Goal: Task Accomplishment & Management: Manage account settings

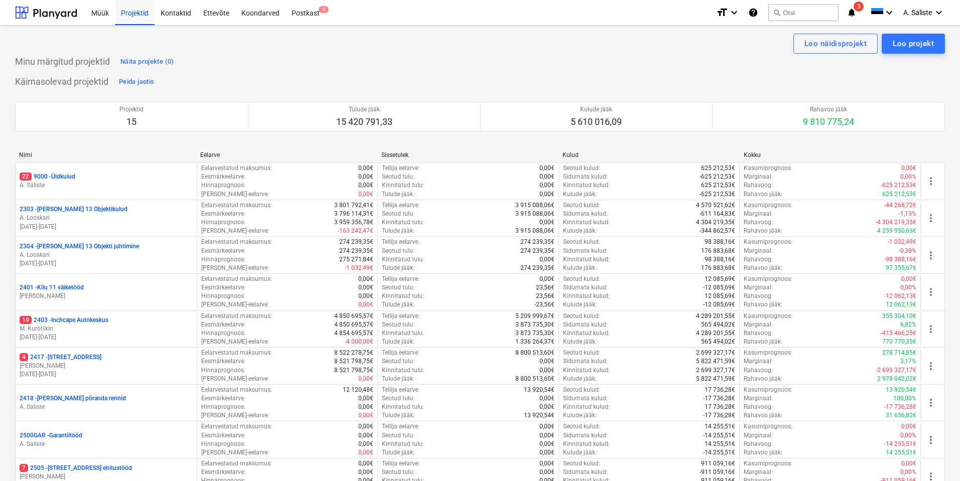
scroll to position [316, 0]
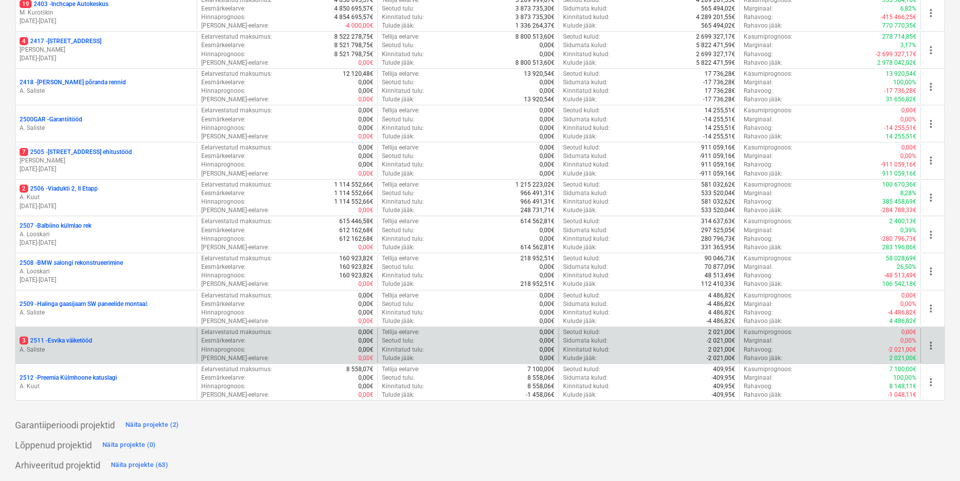
click at [106, 336] on div "3 2511 - Esvika väiketööd A. Saliste" at bounding box center [106, 345] width 181 height 35
click at [77, 339] on p "3 2511 - Esvika väiketööd" at bounding box center [56, 341] width 73 height 9
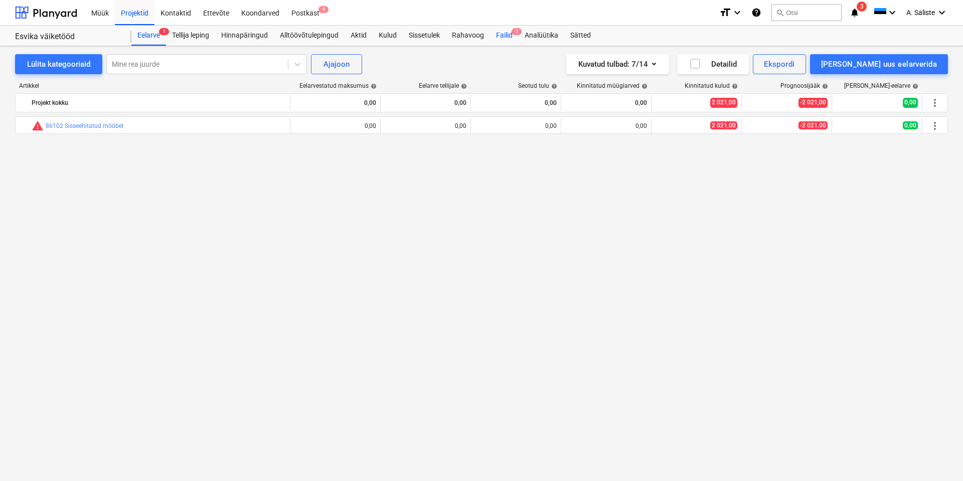
click at [510, 34] on div "Failid 3" at bounding box center [504, 36] width 29 height 20
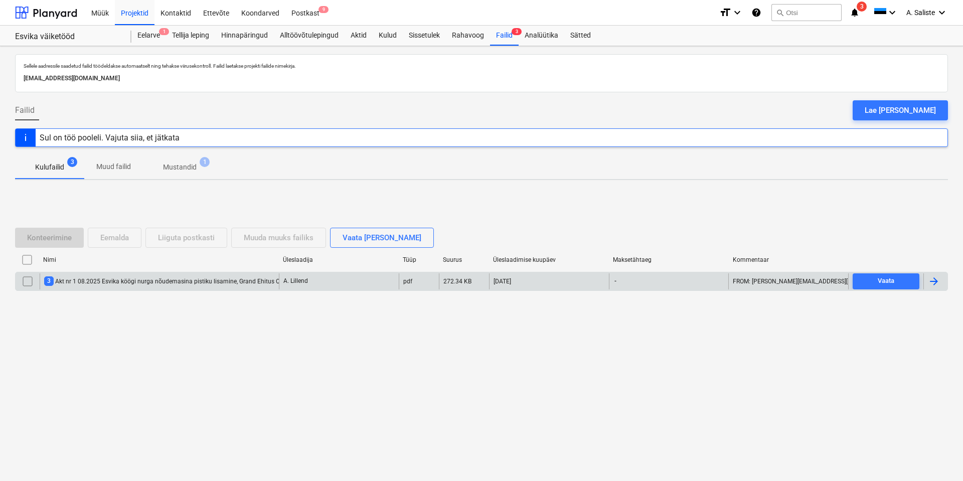
click at [124, 282] on div "3 Akt nr 1 08.2025 Esvika köögi nurga nõudemasina pistiku lisamine, Grand Ehitu…" at bounding box center [170, 281] width 252 height 10
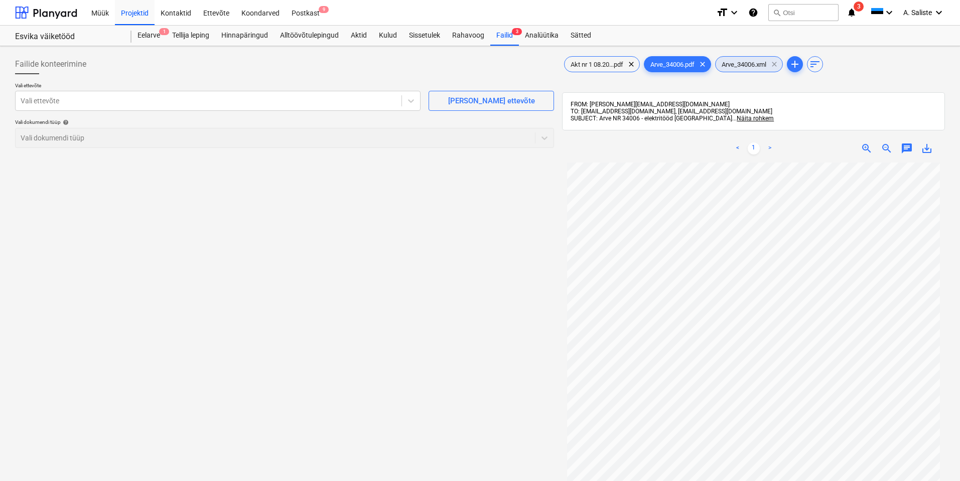
click at [780, 64] on span "clear" at bounding box center [774, 64] width 12 height 12
click at [411, 100] on icon at bounding box center [411, 101] width 10 height 10
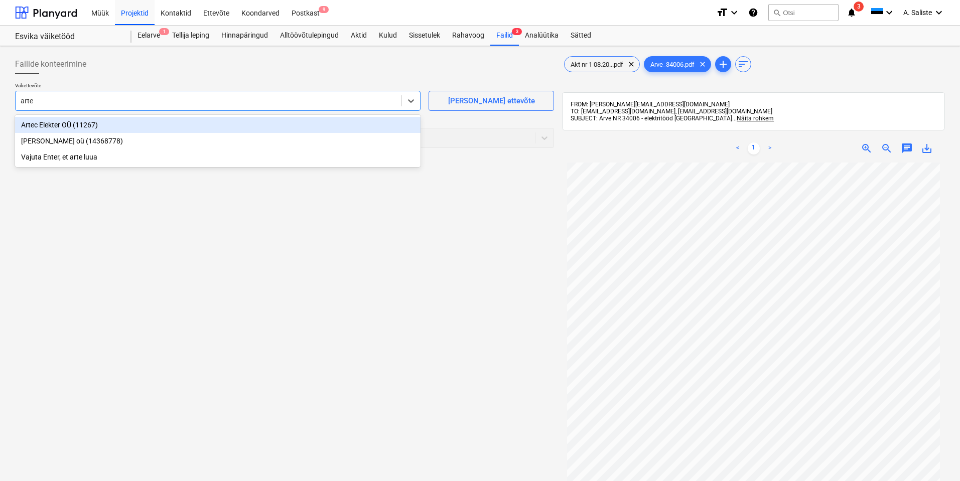
type input "artec"
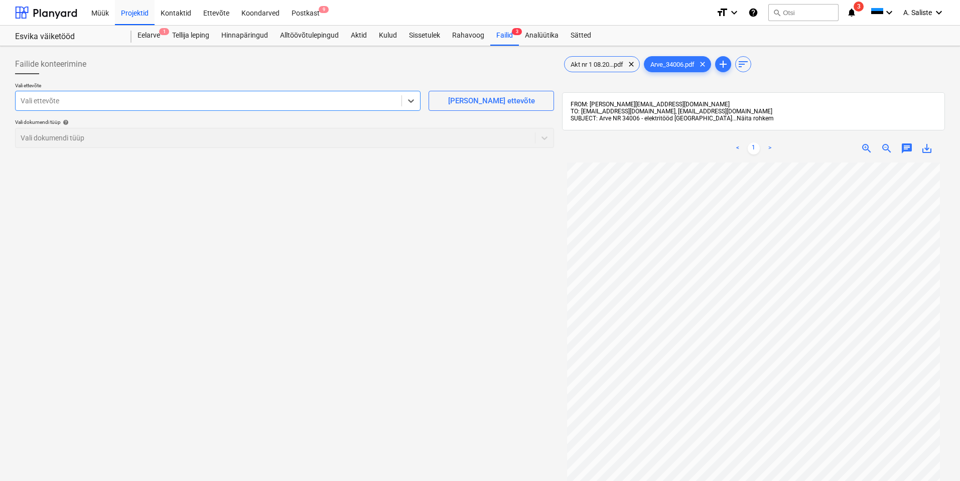
click at [737, 119] on span "Näita rohkem" at bounding box center [755, 118] width 37 height 7
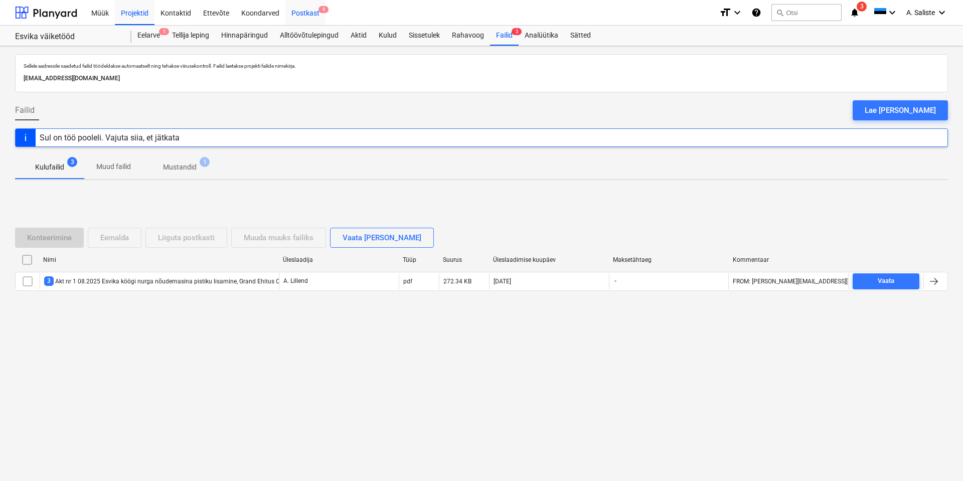
click at [312, 12] on div "Postkast 9" at bounding box center [306, 12] width 40 height 26
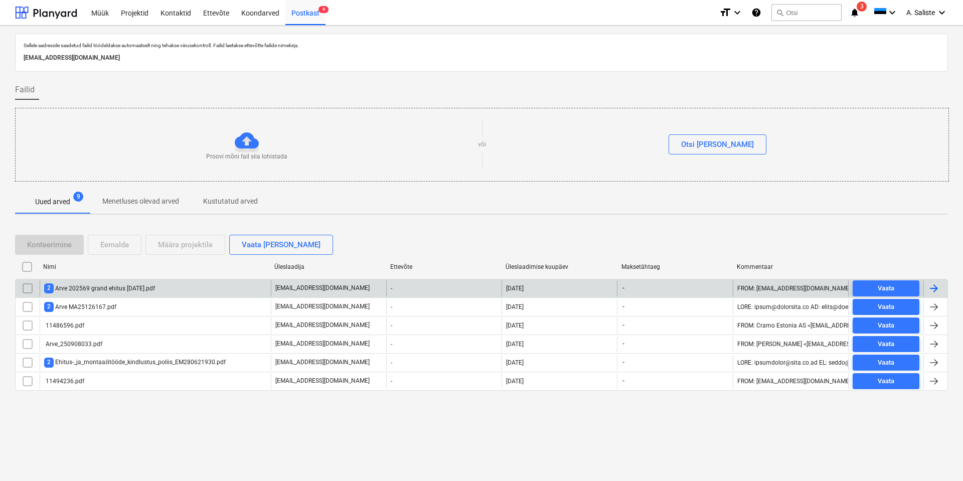
click at [144, 287] on div "2 Arve 202569 grand ehitus 30 09 2025.pdf" at bounding box center [99, 289] width 111 height 10
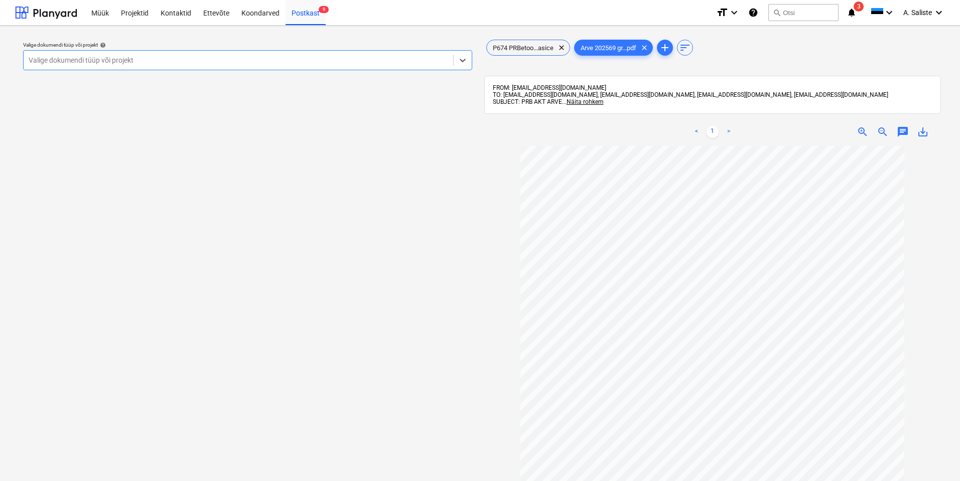
click at [431, 56] on div at bounding box center [239, 60] width 420 height 10
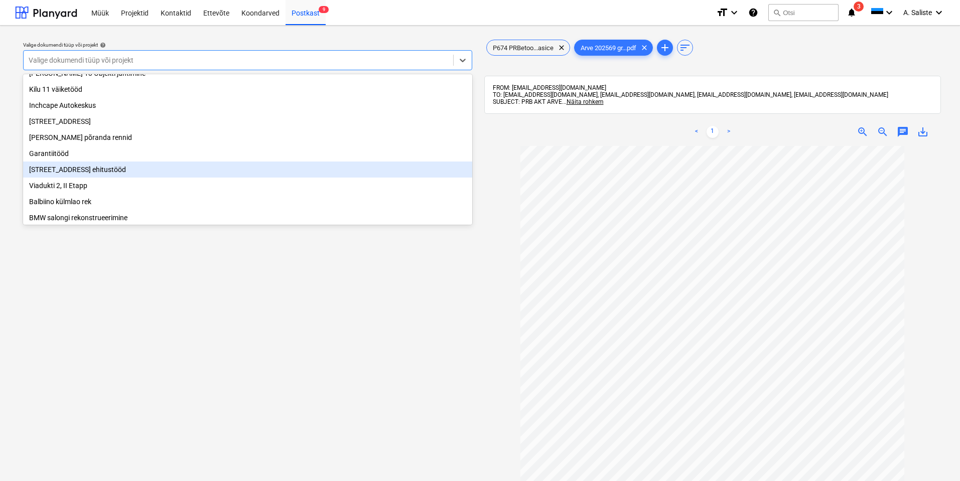
scroll to position [100, 0]
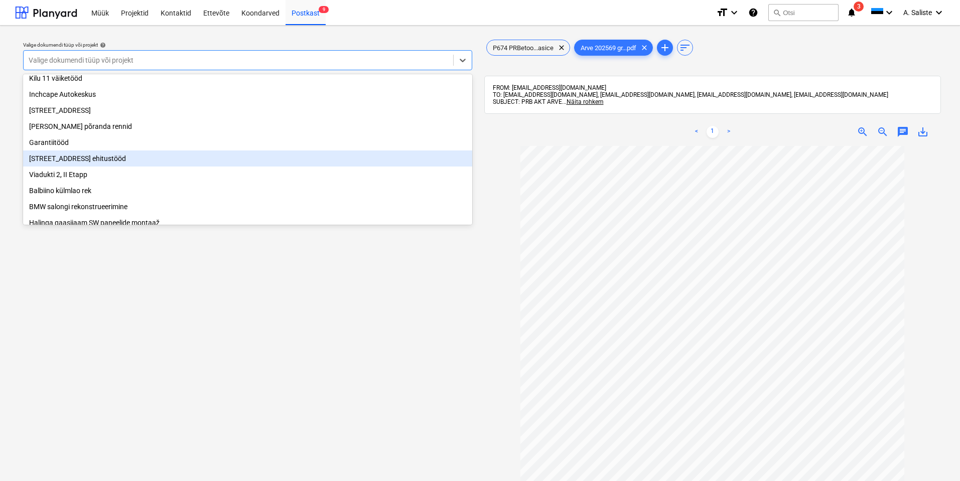
click at [69, 165] on div "[STREET_ADDRESS] ehitustööd" at bounding box center [247, 159] width 449 height 16
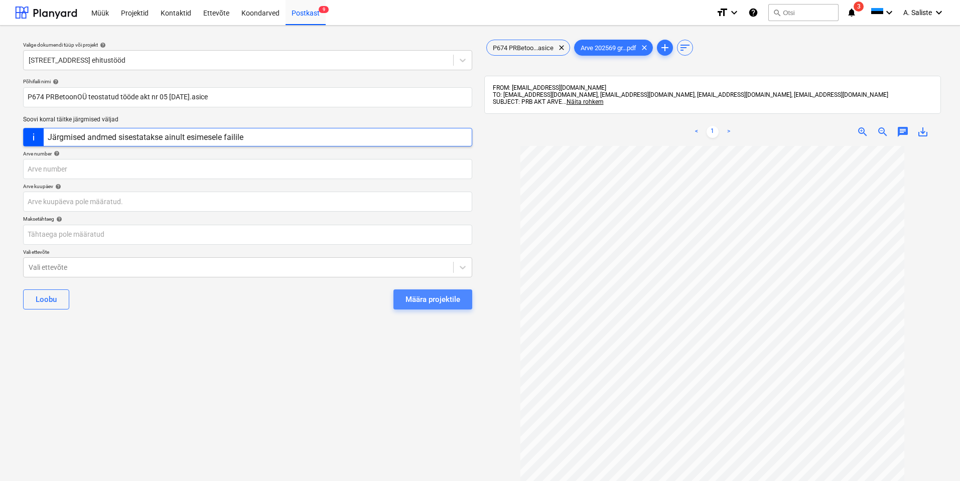
click at [413, 293] on button "Määra projektile" at bounding box center [432, 300] width 79 height 20
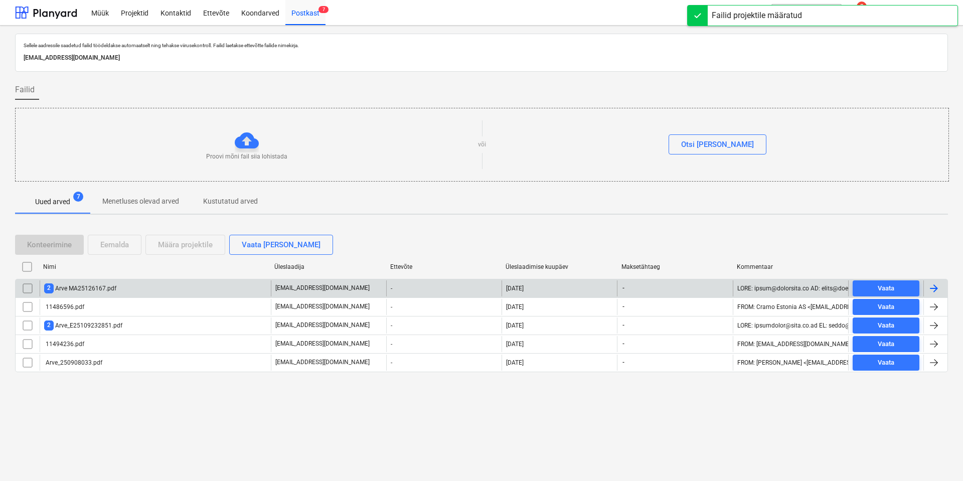
click at [103, 284] on div "2 Arve MA25126167.pdf" at bounding box center [80, 289] width 72 height 10
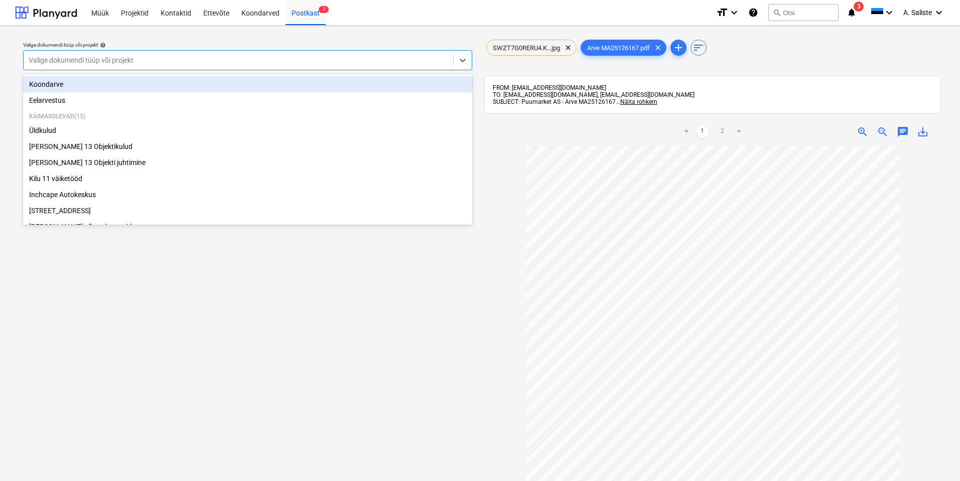
click at [269, 60] on div at bounding box center [239, 60] width 420 height 10
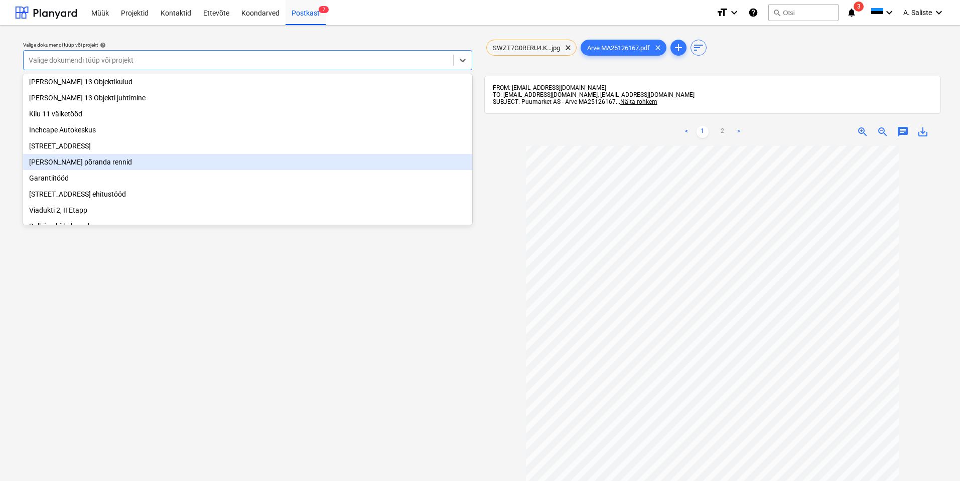
scroll to position [100, 0]
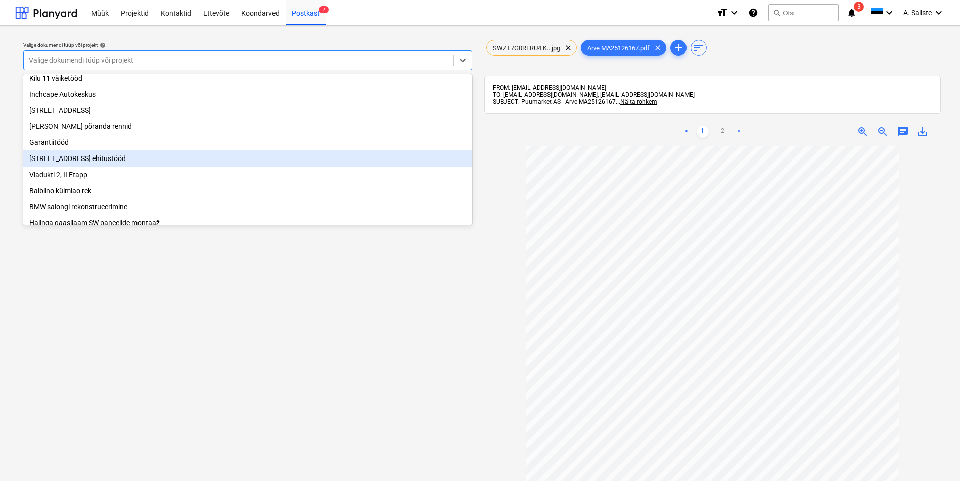
click at [67, 163] on div "[STREET_ADDRESS] ehitustööd" at bounding box center [247, 159] width 449 height 16
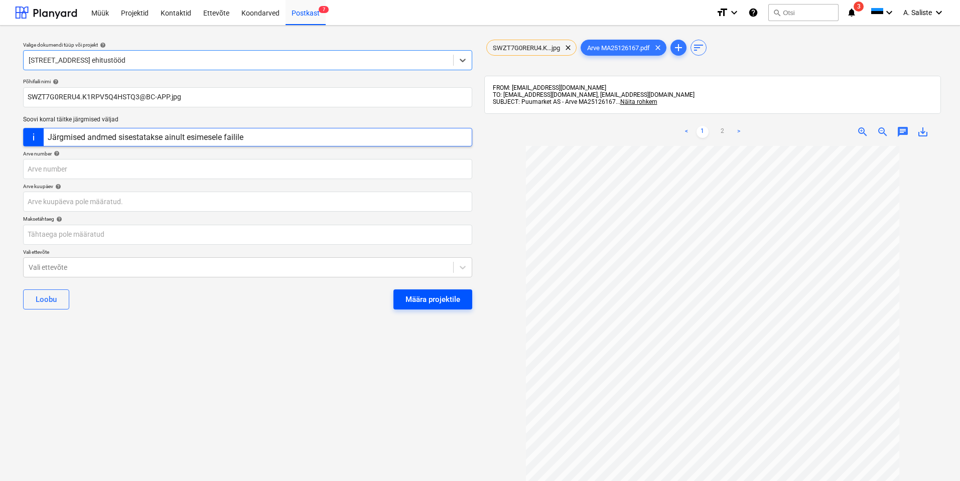
click at [446, 297] on div "Määra projektile" at bounding box center [432, 299] width 55 height 13
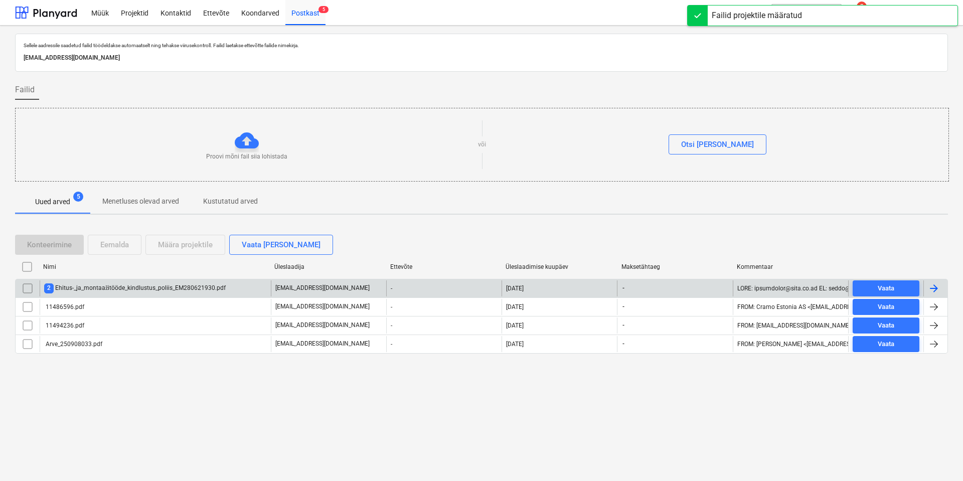
click at [126, 292] on div "2 Ehitus-_ja_montaažitööde_kindlustus_poliis_EM280621930.pdf" at bounding box center [135, 289] width 182 height 10
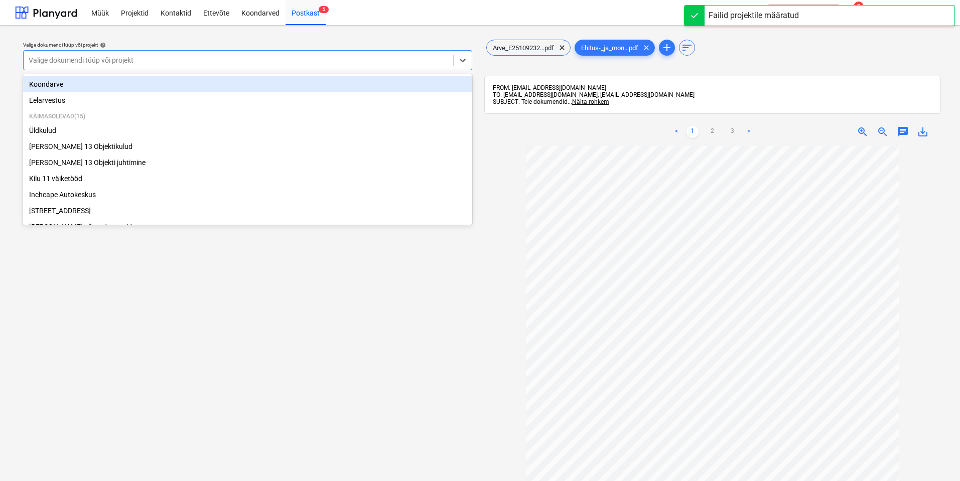
click at [370, 57] on div at bounding box center [239, 60] width 420 height 10
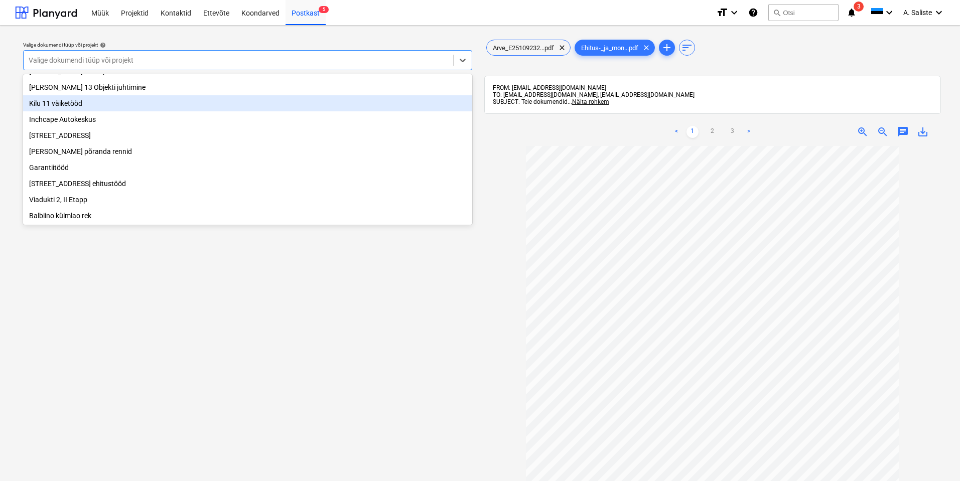
scroll to position [100, 0]
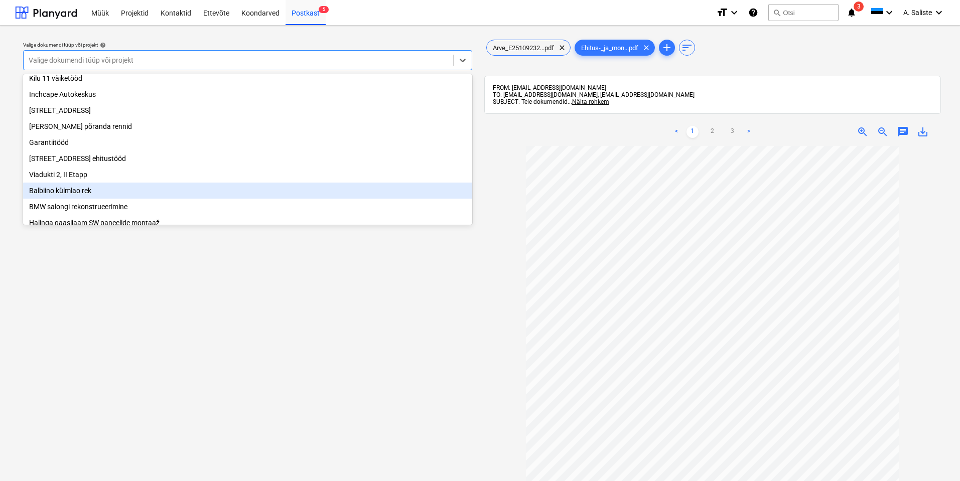
click at [62, 199] on div "Balbiino külmlao rek" at bounding box center [247, 191] width 449 height 16
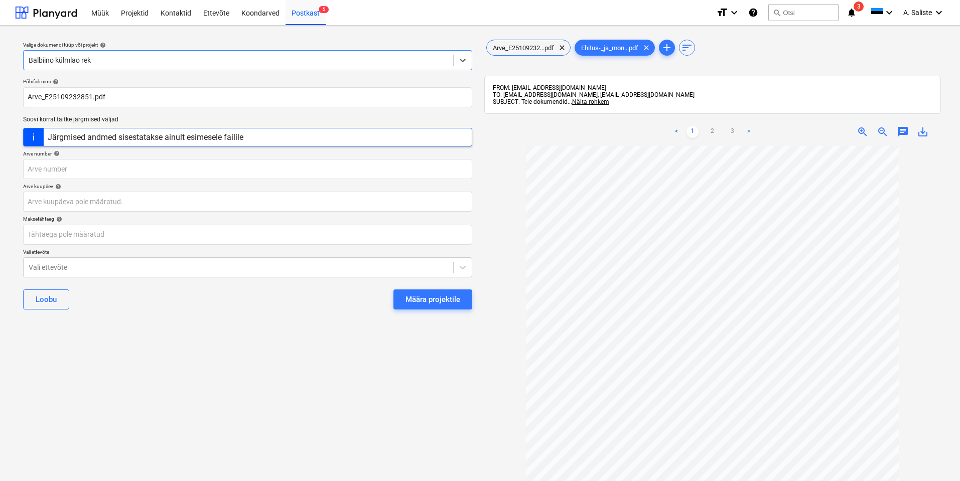
click at [431, 293] on div "Määra projektile" at bounding box center [432, 299] width 55 height 13
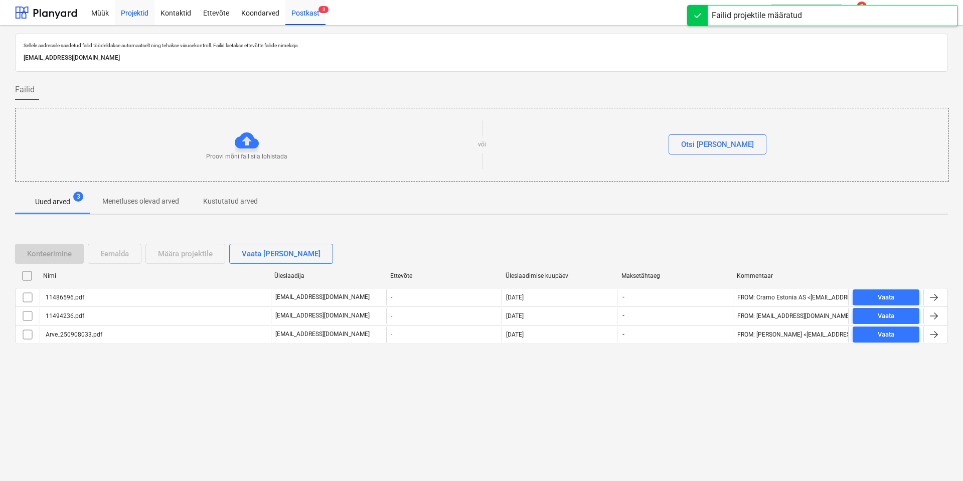
click at [148, 12] on div "Projektid" at bounding box center [135, 12] width 40 height 26
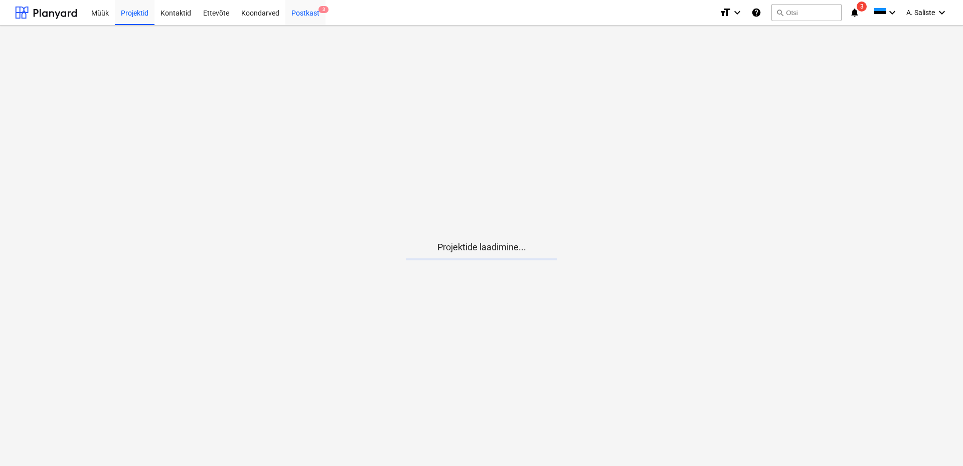
click at [305, 9] on div "Postkast 3" at bounding box center [306, 12] width 40 height 26
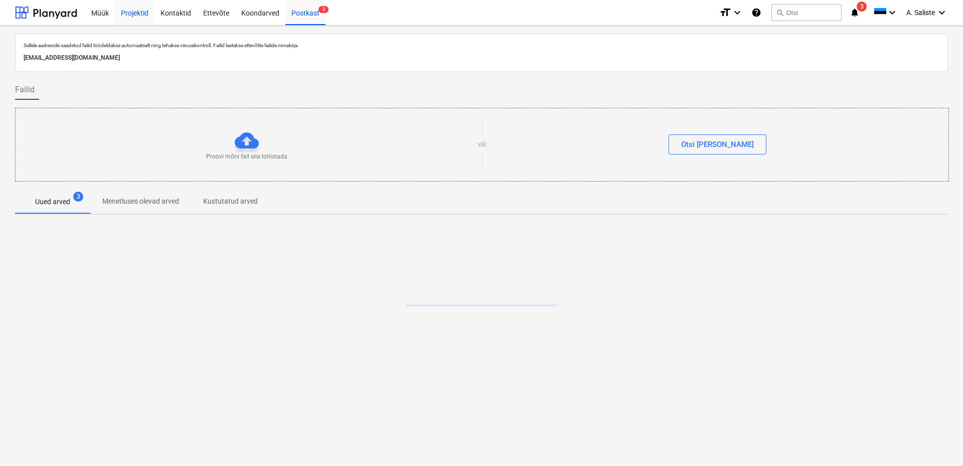
click at [134, 15] on div "Projektid" at bounding box center [135, 12] width 40 height 26
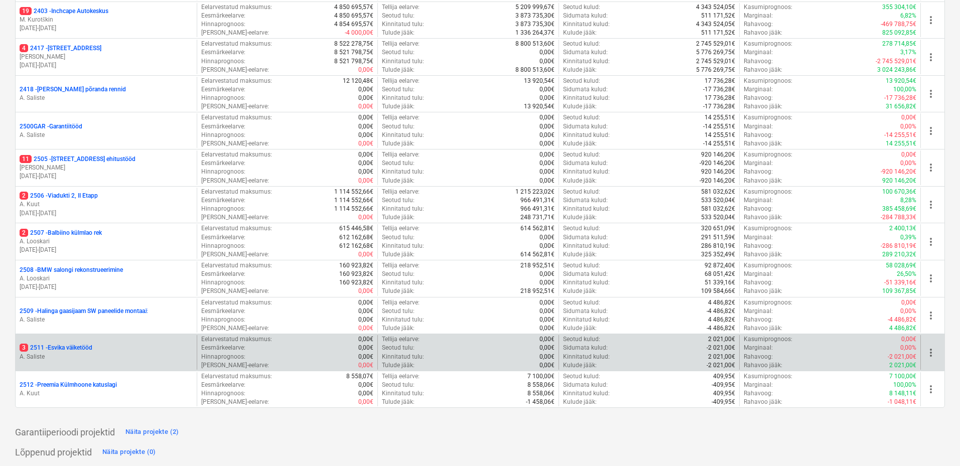
scroll to position [351, 0]
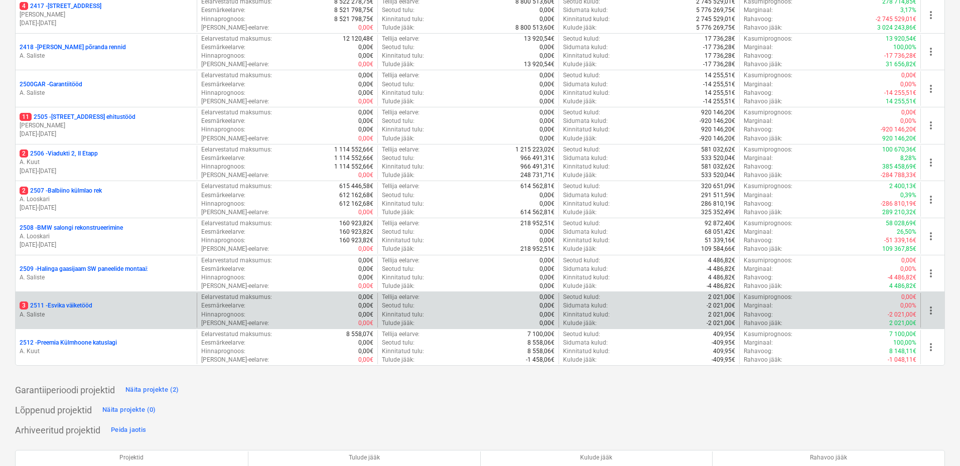
click at [63, 307] on p "3 2511 - Esvika väiketööd" at bounding box center [56, 306] width 73 height 9
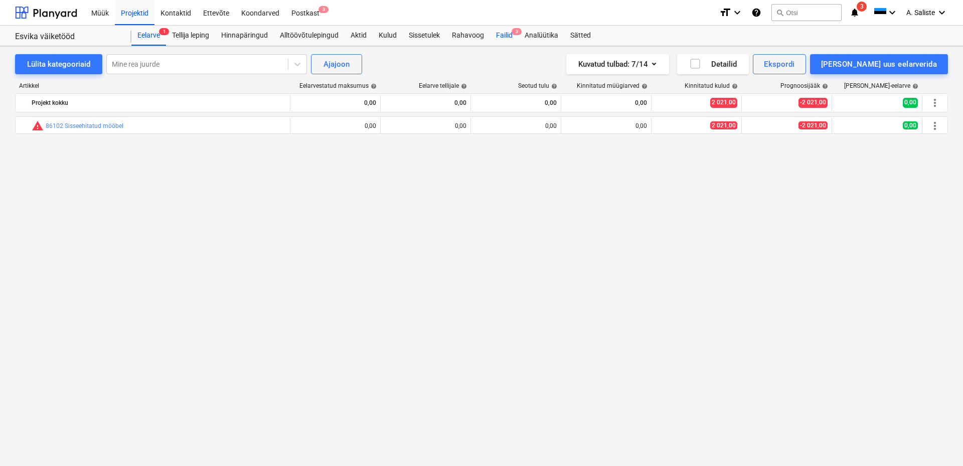
click at [508, 30] on div "Failid 3" at bounding box center [504, 36] width 29 height 20
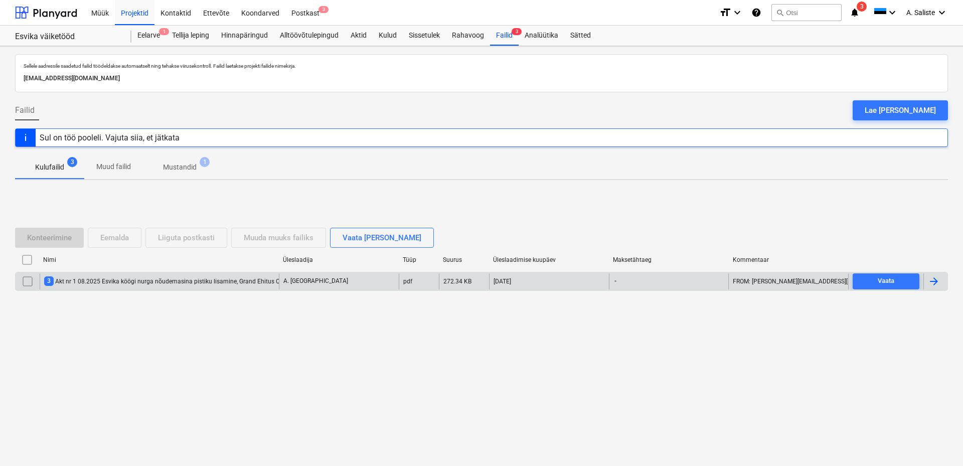
click at [86, 283] on div "3 Akt nr 1 08.2025 Esvika köögi nurga nõudemasina pistiku lisamine, Grand Ehitu…" at bounding box center [170, 281] width 252 height 10
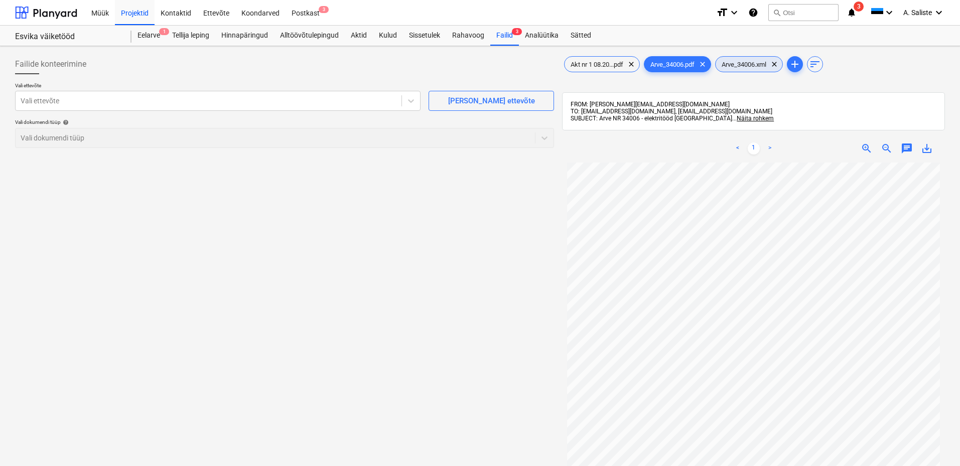
drag, startPoint x: 780, startPoint y: 63, endPoint x: 699, endPoint y: 75, distance: 81.6
click at [779, 63] on span "clear" at bounding box center [774, 64] width 12 height 12
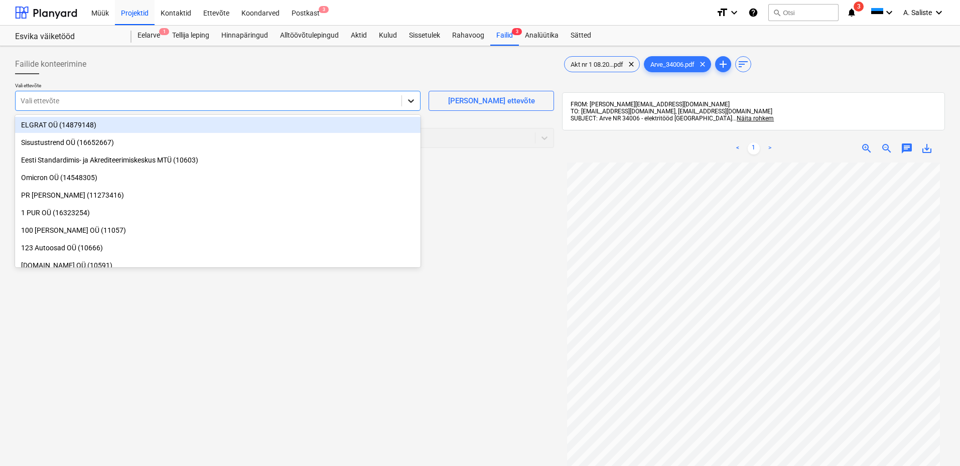
click at [410, 101] on icon at bounding box center [411, 101] width 6 height 4
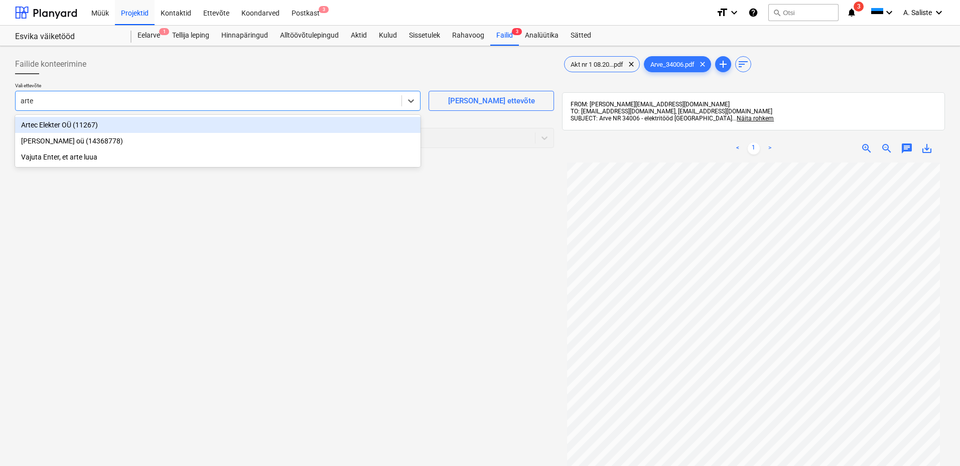
type input "artec"
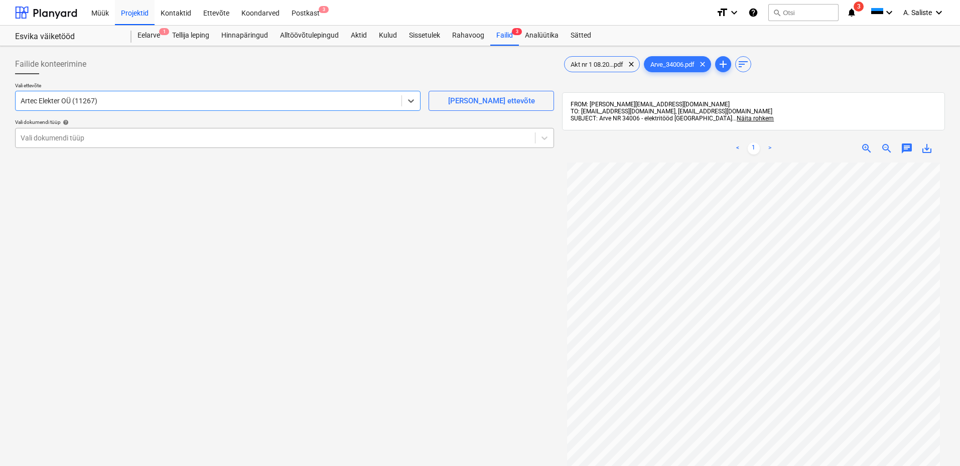
click at [201, 133] on div at bounding box center [275, 138] width 509 height 10
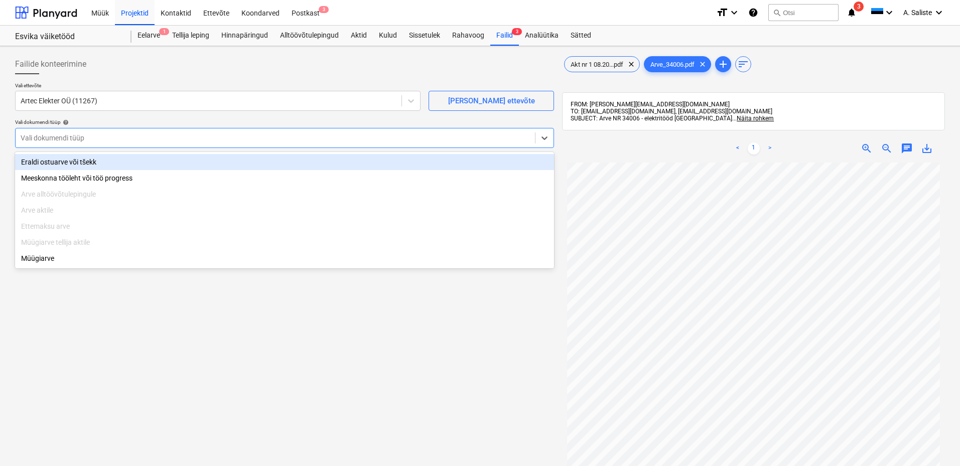
click at [148, 167] on div "Eraldi ostuarve või tšekk" at bounding box center [284, 162] width 539 height 16
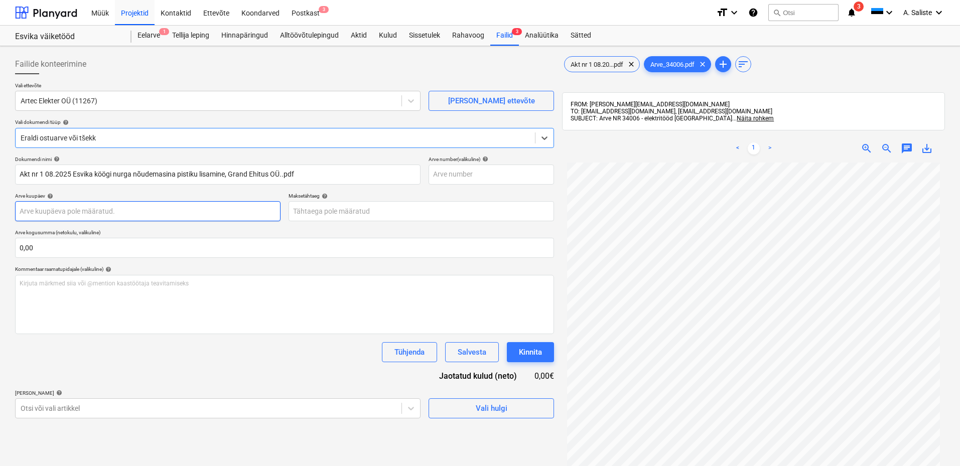
click at [98, 210] on body "Müük Projektid Kontaktid Ettevõte Koondarved Postkast 3 format_size keyboard_ar…" at bounding box center [480, 233] width 960 height 466
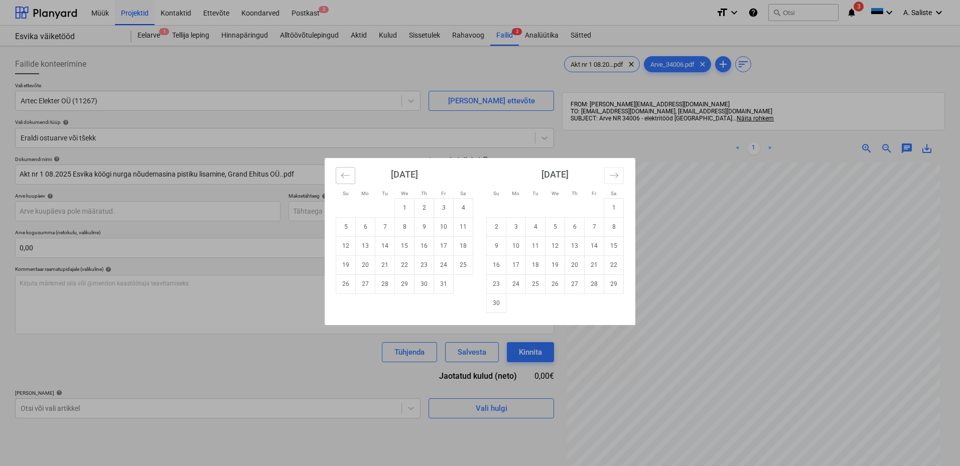
click at [353, 178] on button "Move backward to switch to the previous month." at bounding box center [346, 175] width 20 height 17
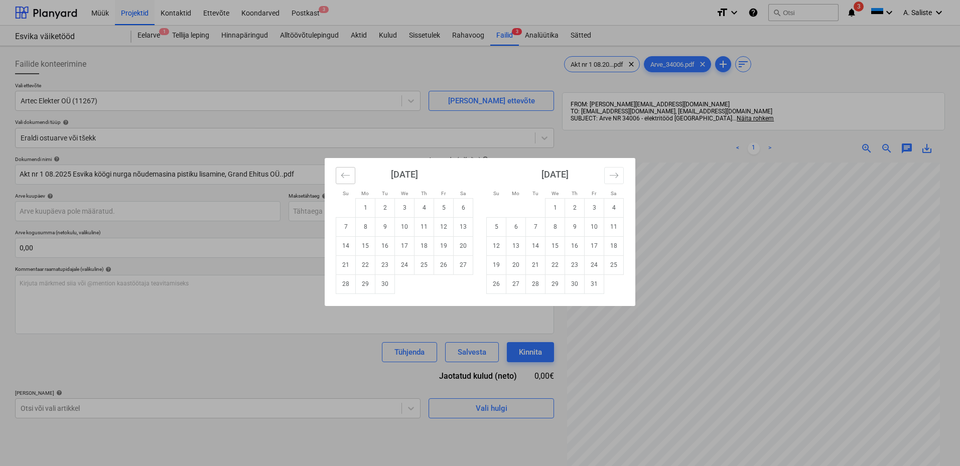
drag, startPoint x: 349, startPoint y: 181, endPoint x: 371, endPoint y: 199, distance: 28.8
click at [350, 180] on button "Move backward to switch to the previous month." at bounding box center [346, 175] width 20 height 17
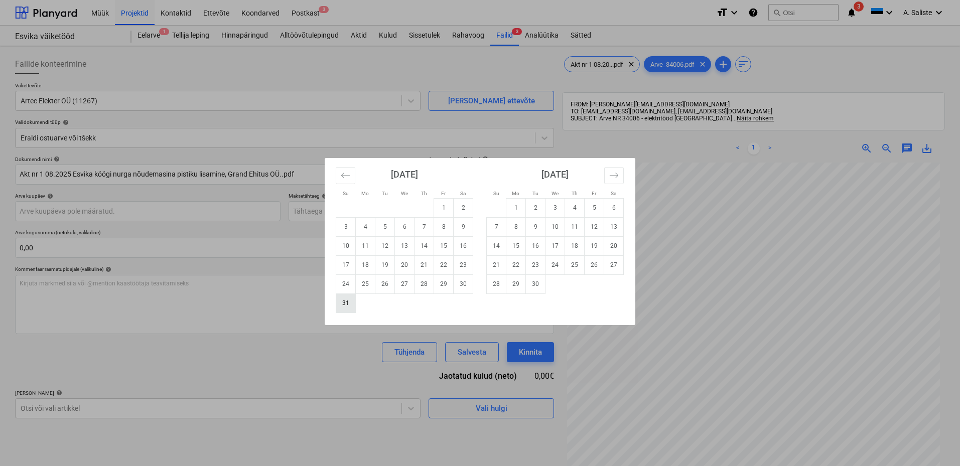
click at [349, 305] on td "31" at bounding box center [346, 303] width 20 height 19
type input "[DATE]"
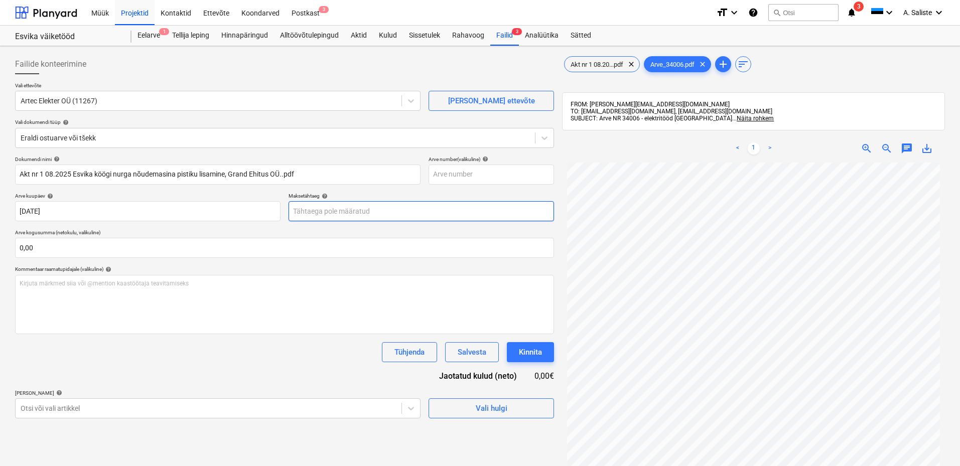
click at [314, 206] on body "Müük Projektid Kontaktid Ettevõte Koondarved Postkast 3 format_size keyboard_ar…" at bounding box center [480, 233] width 960 height 466
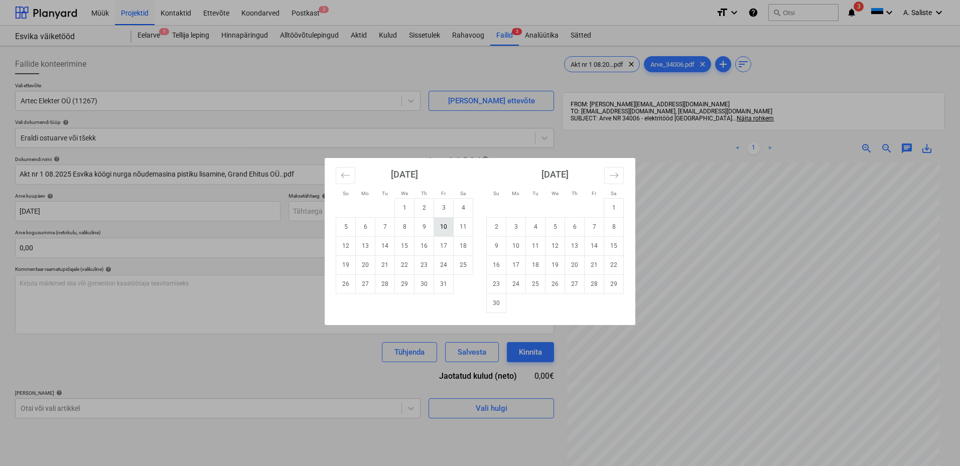
click at [442, 229] on td "10" at bounding box center [444, 226] width 20 height 19
type input "[DATE]"
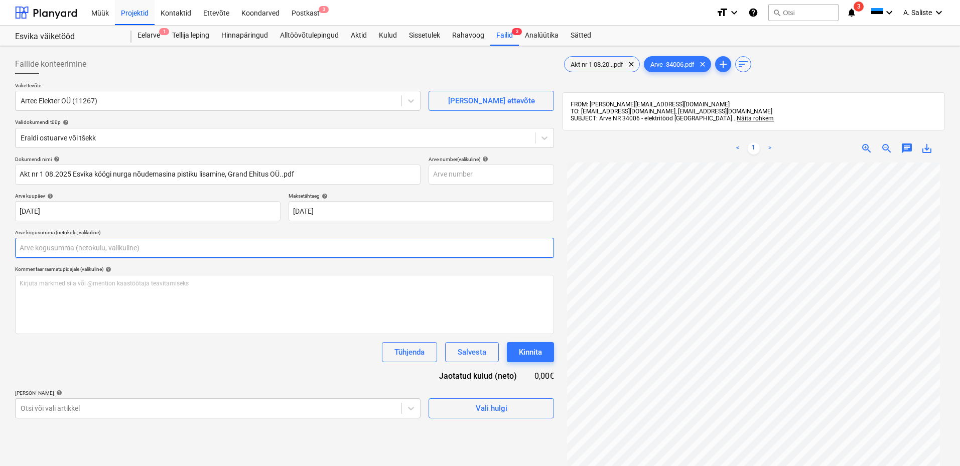
click at [88, 245] on input "text" at bounding box center [284, 248] width 539 height 20
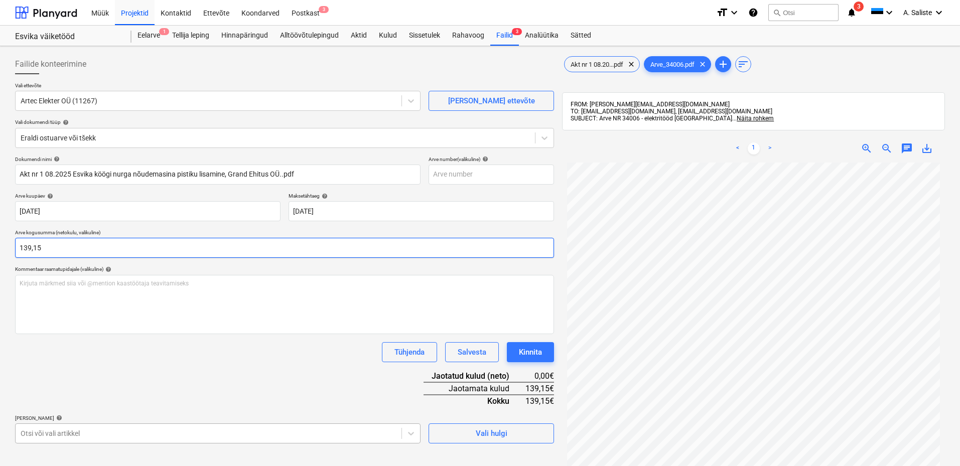
type input "139,15"
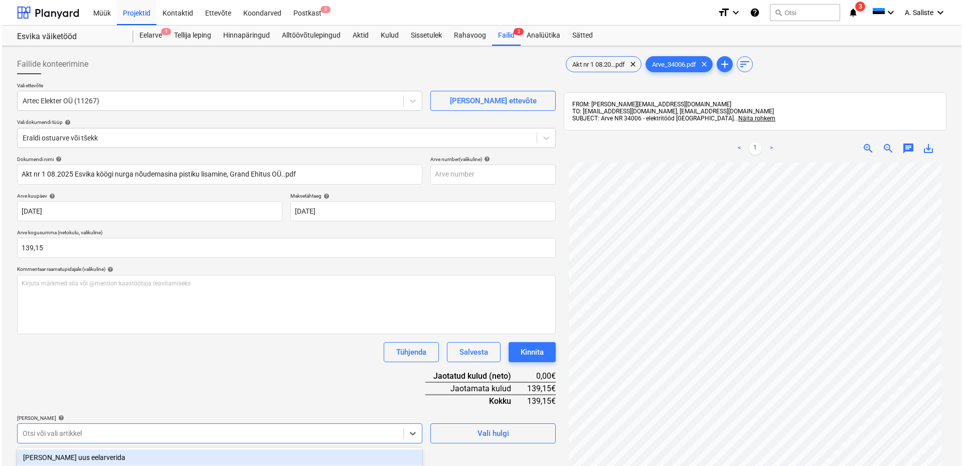
scroll to position [56, 0]
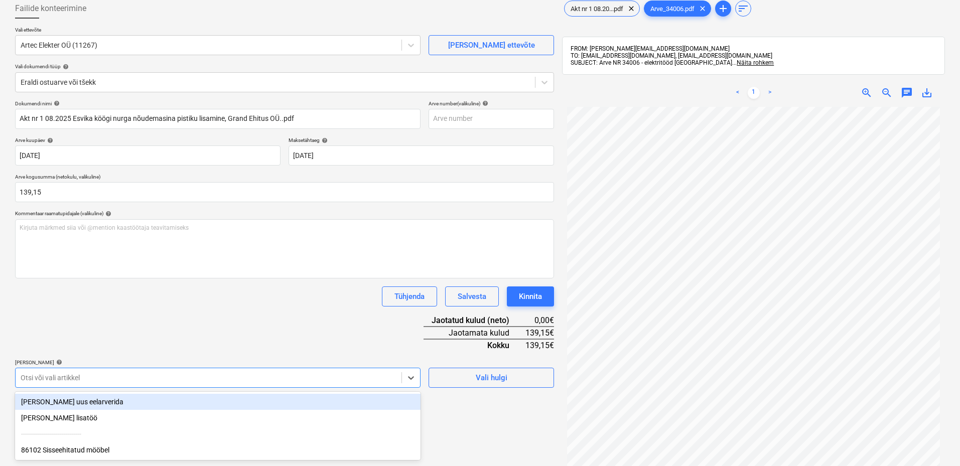
click at [107, 410] on body "Müük Projektid Kontaktid Ettevõte Koondarved Postkast 3 format_size keyboard_ar…" at bounding box center [480, 177] width 960 height 466
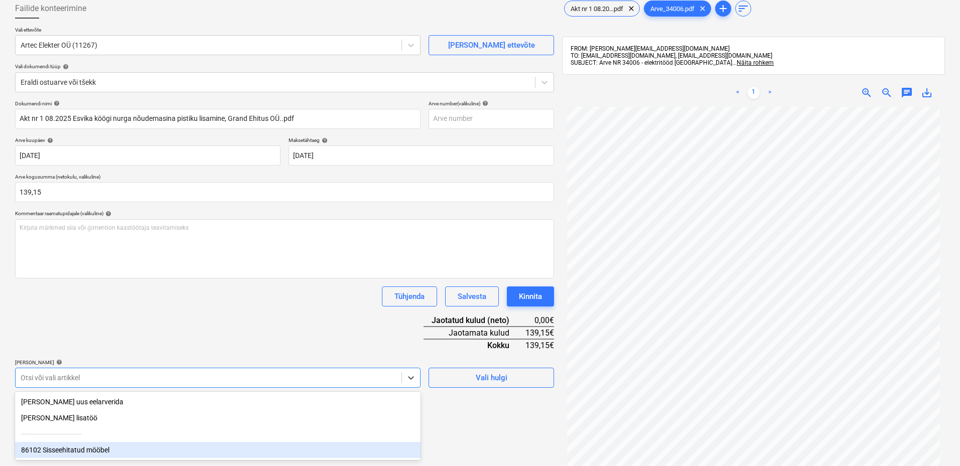
click at [97, 448] on div "86102 Sisseehitatud mööbel" at bounding box center [217, 450] width 405 height 16
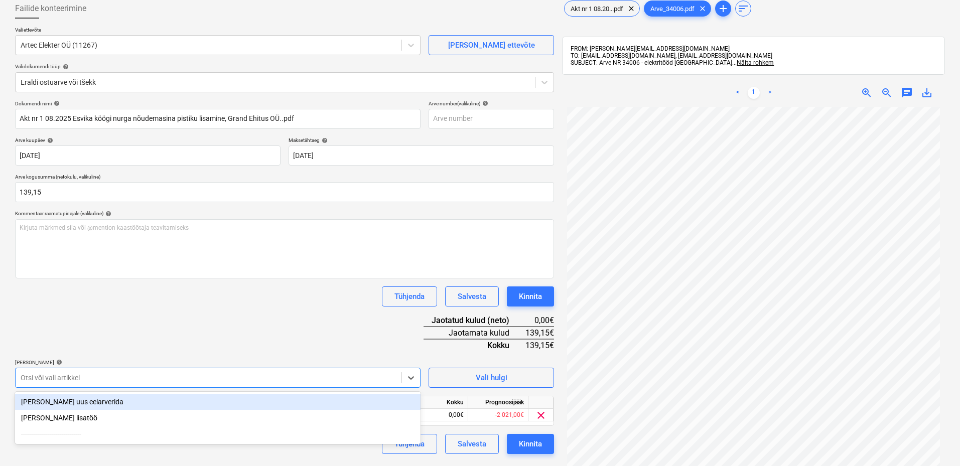
click at [138, 305] on div "Tühjenda Salvesta Kinnita" at bounding box center [284, 297] width 539 height 20
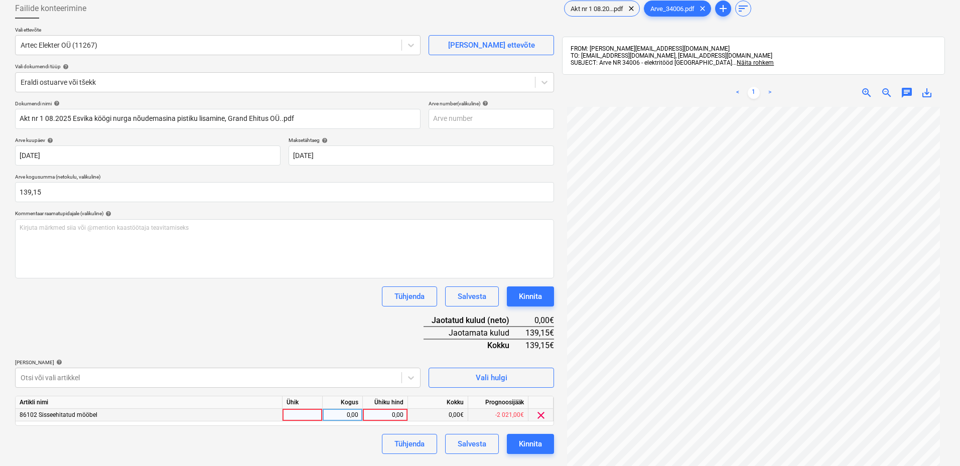
click at [308, 417] on div at bounding box center [303, 415] width 40 height 13
type input "kmpl"
click at [354, 409] on div "Artikli nimi Ühik Kogus Ühiku hind Kokku Prognoosijääk 86102 Sisseehitatud mööb…" at bounding box center [284, 411] width 539 height 30
click at [352, 418] on div "0,00" at bounding box center [343, 415] width 32 height 13
type input "1"
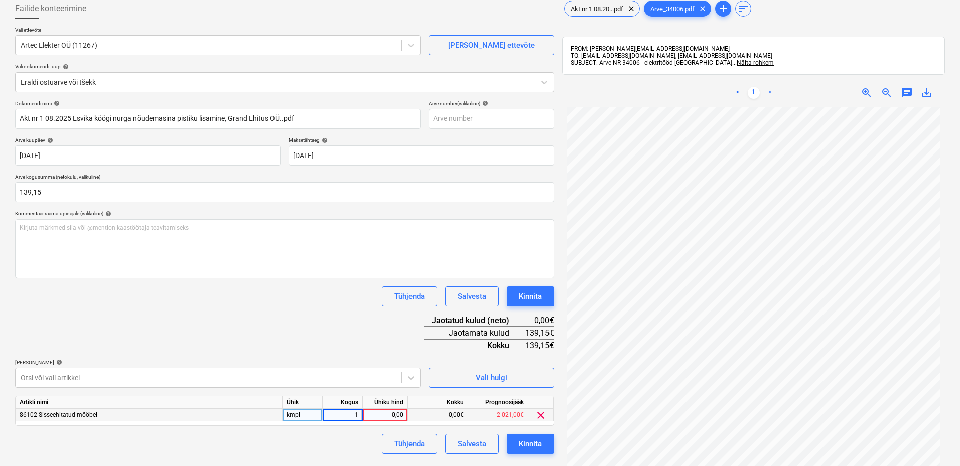
click at [382, 415] on div "0,00" at bounding box center [385, 415] width 37 height 13
type input "139,15"
click at [324, 454] on div "Tühjenda Salvesta Kinnita" at bounding box center [284, 444] width 539 height 20
click at [211, 260] on div "Kirjuta märkmed siia või @mention kaastöötaja teavitamiseks ﻿" at bounding box center [284, 248] width 539 height 59
click at [529, 443] on div "Kinnita" at bounding box center [530, 444] width 23 height 13
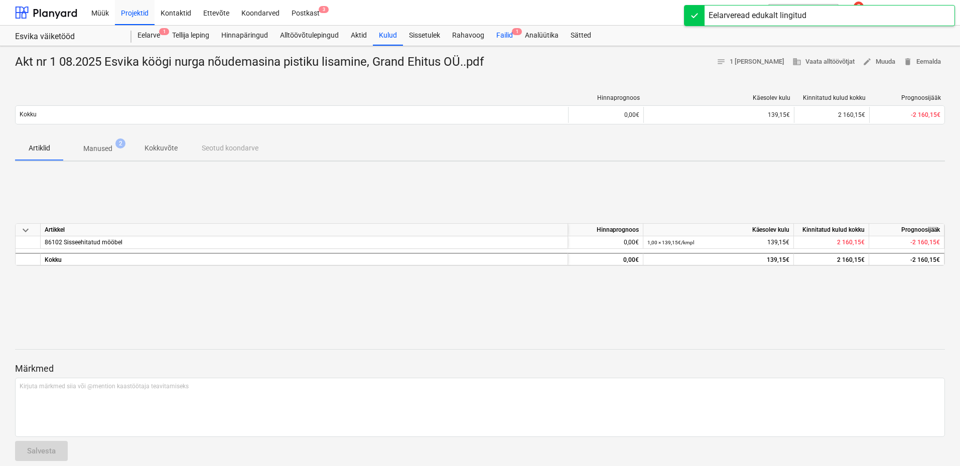
click at [511, 38] on div "Failid 1" at bounding box center [504, 36] width 29 height 20
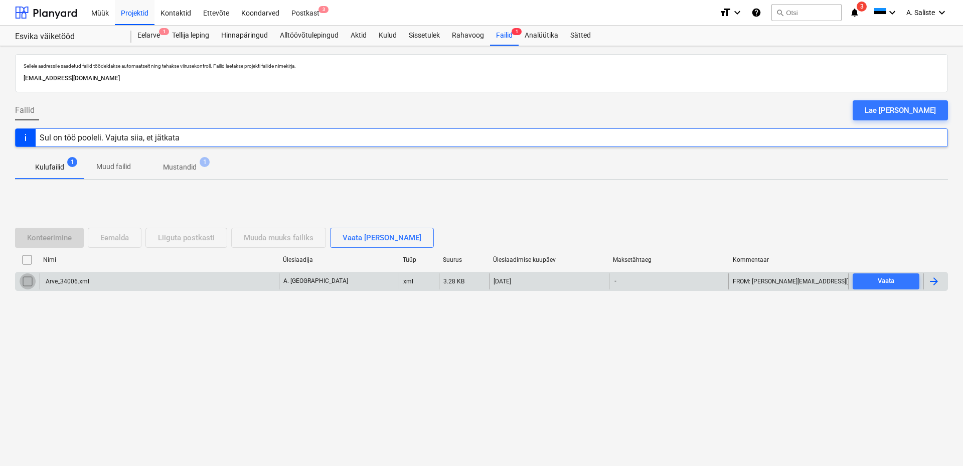
click at [26, 281] on input "checkbox" at bounding box center [28, 281] width 16 height 16
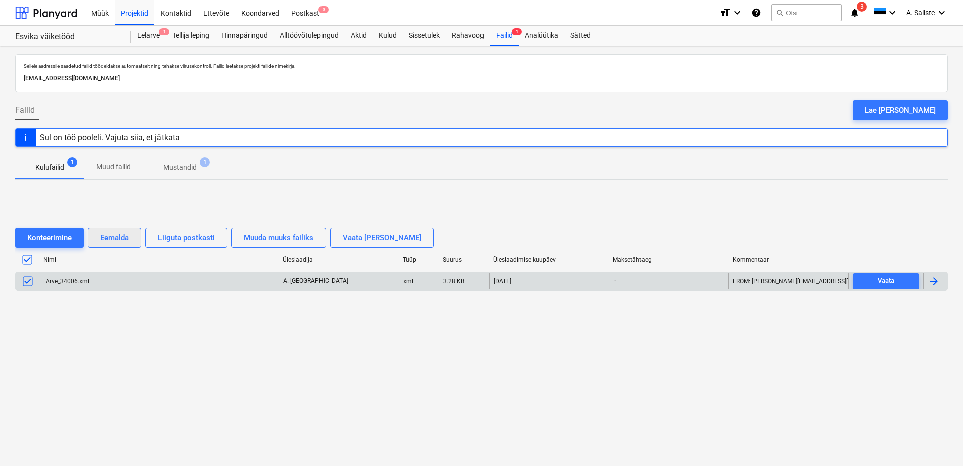
click at [117, 239] on div "Eemalda" at bounding box center [114, 237] width 29 height 13
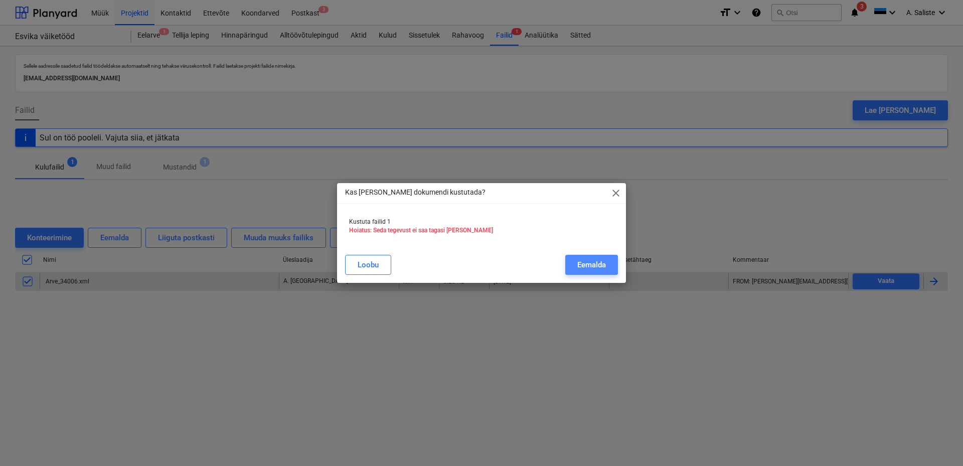
click at [593, 262] on div "Eemalda" at bounding box center [592, 264] width 29 height 13
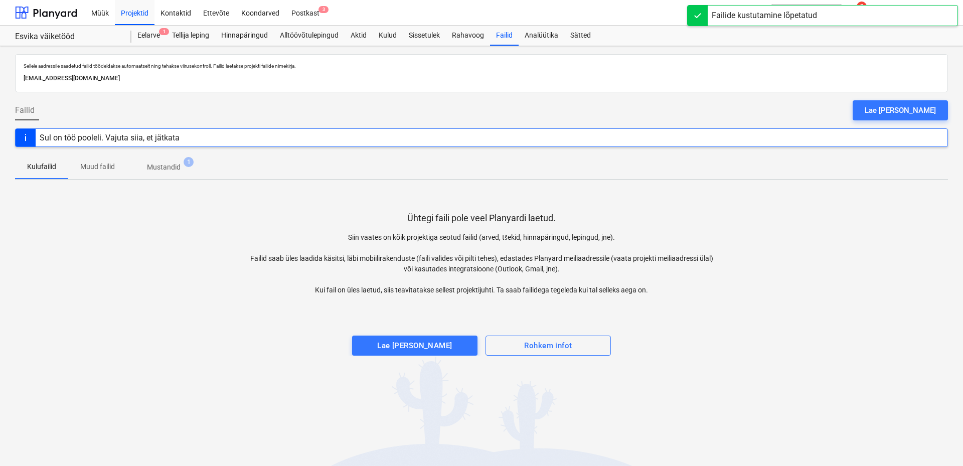
click at [165, 167] on p "Mustandid" at bounding box center [164, 167] width 34 height 11
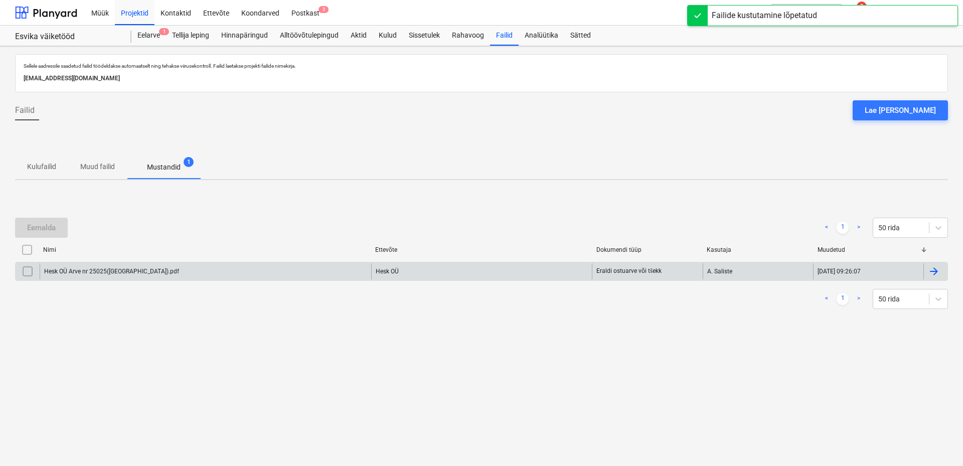
click at [26, 272] on input "checkbox" at bounding box center [28, 271] width 16 height 16
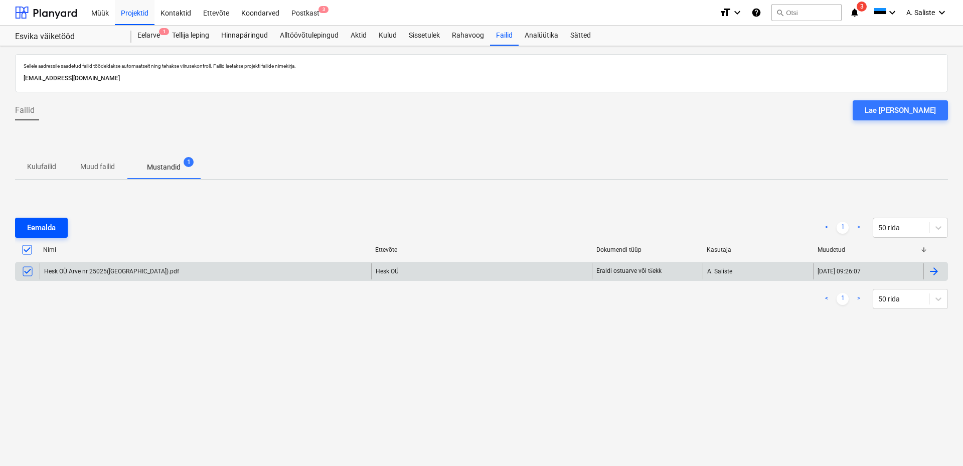
click at [34, 228] on div "Eemalda" at bounding box center [41, 227] width 29 height 13
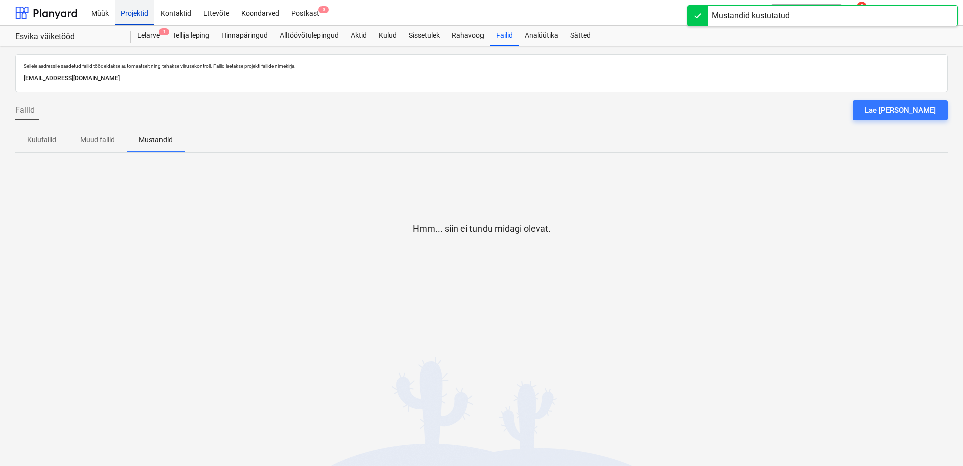
click at [140, 15] on div "Projektid" at bounding box center [135, 12] width 40 height 26
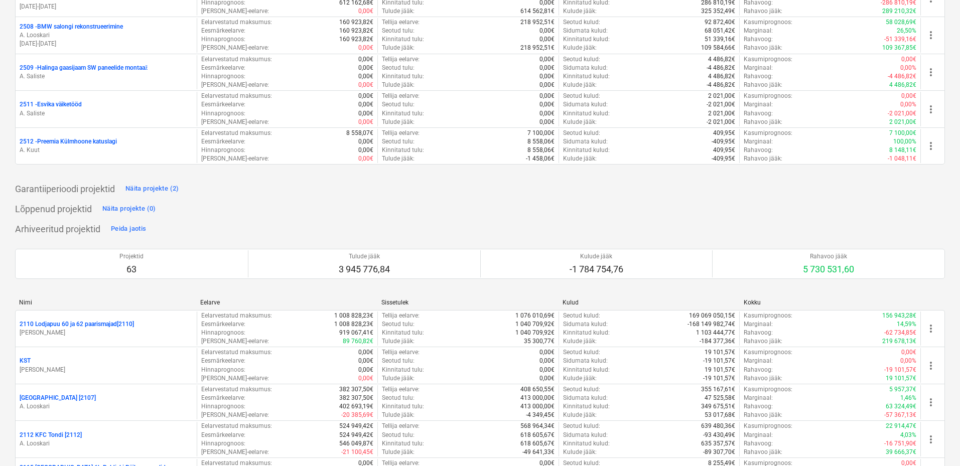
scroll to position [552, 0]
click at [129, 231] on div "Peida jaotis" at bounding box center [128, 230] width 35 height 12
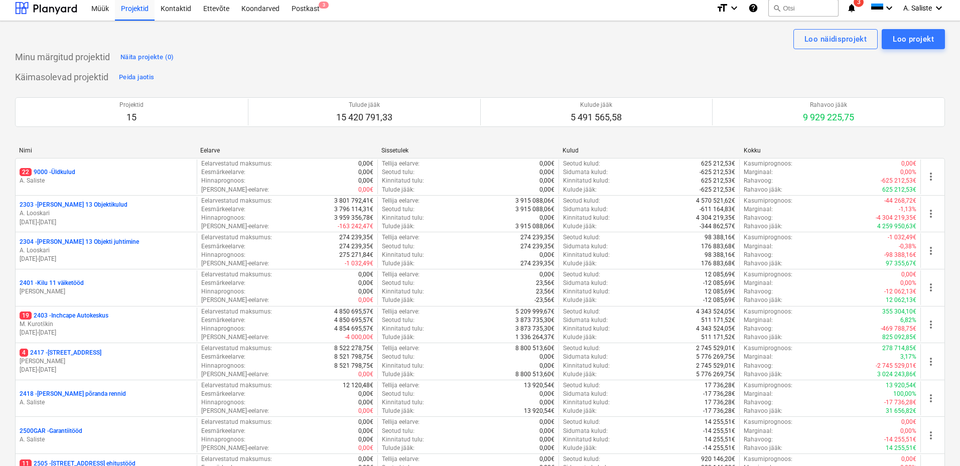
scroll to position [0, 0]
